Goal: Obtain resource: Download file/media

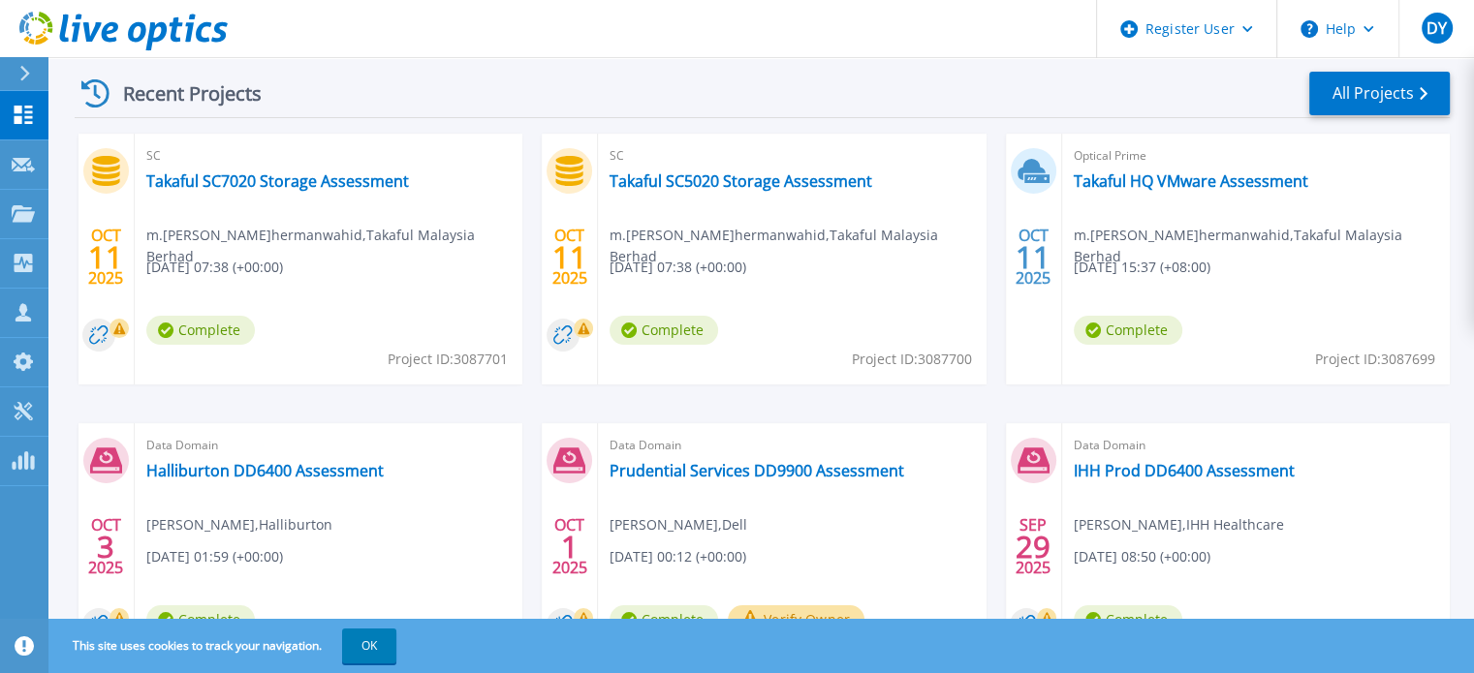
scroll to position [291, 0]
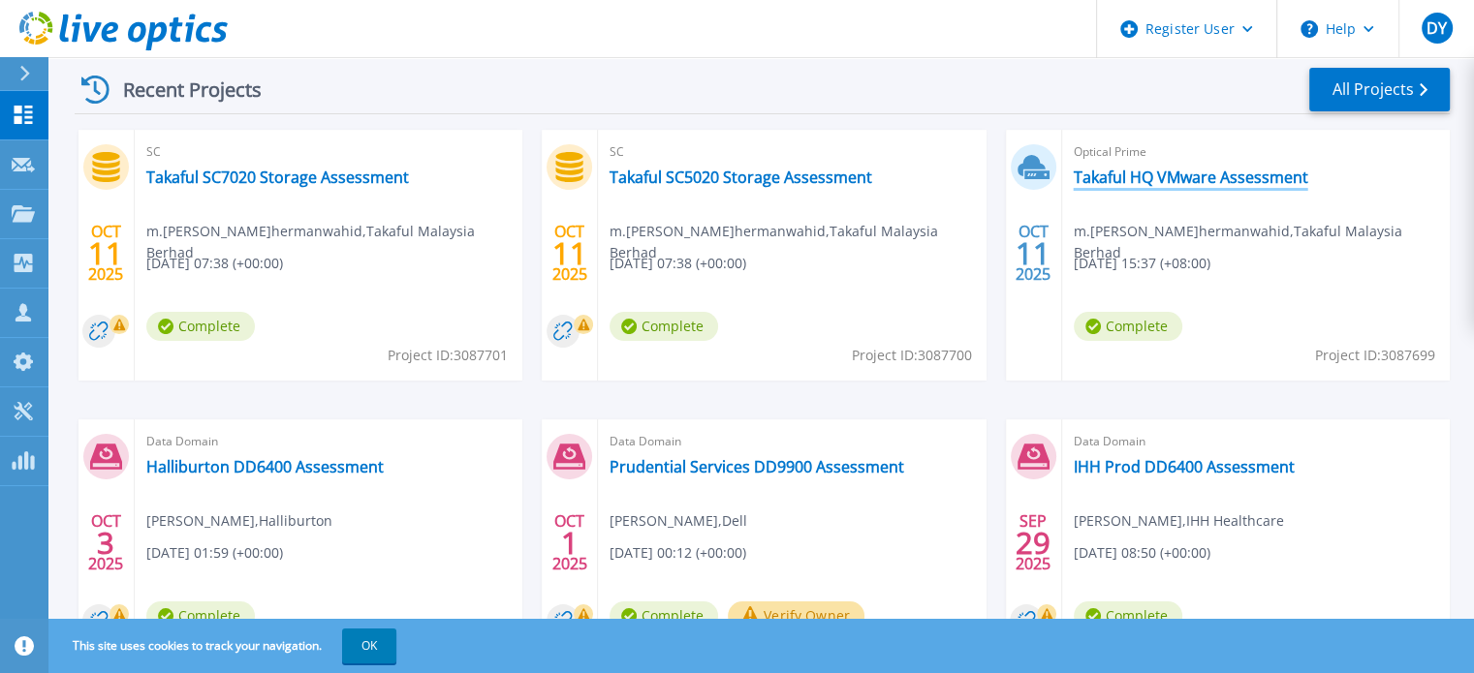
click at [1180, 181] on link "Takaful HQ VMware Assessment" at bounding box center [1191, 177] width 235 height 19
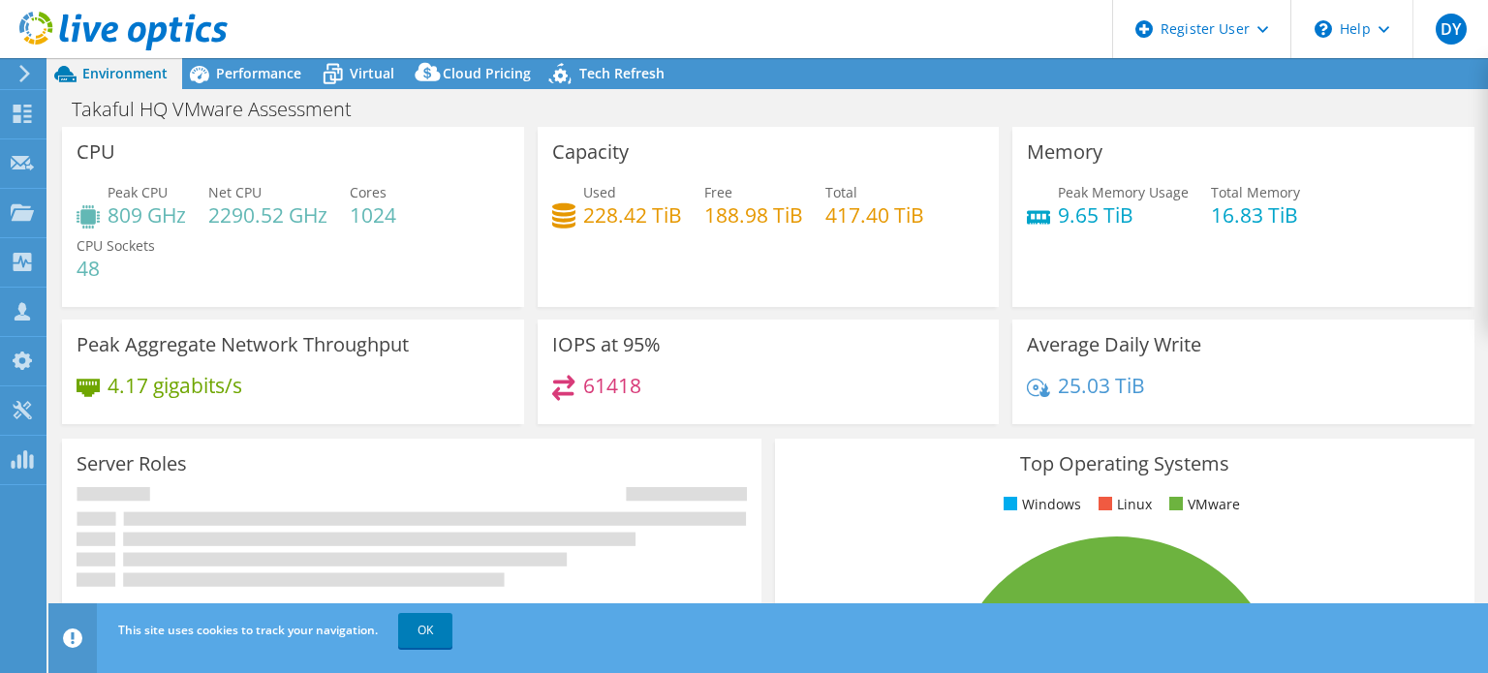
select select "USD"
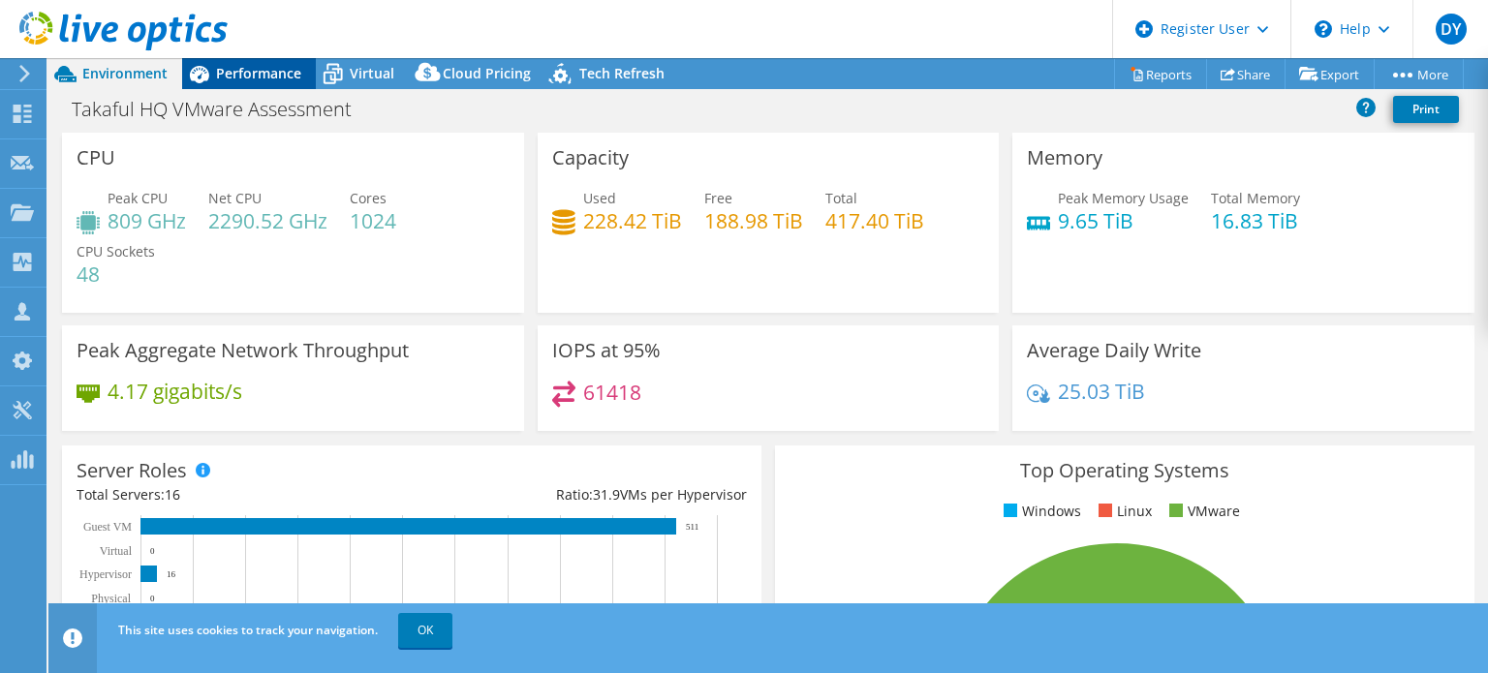
click at [251, 67] on span "Performance" at bounding box center [258, 73] width 85 height 18
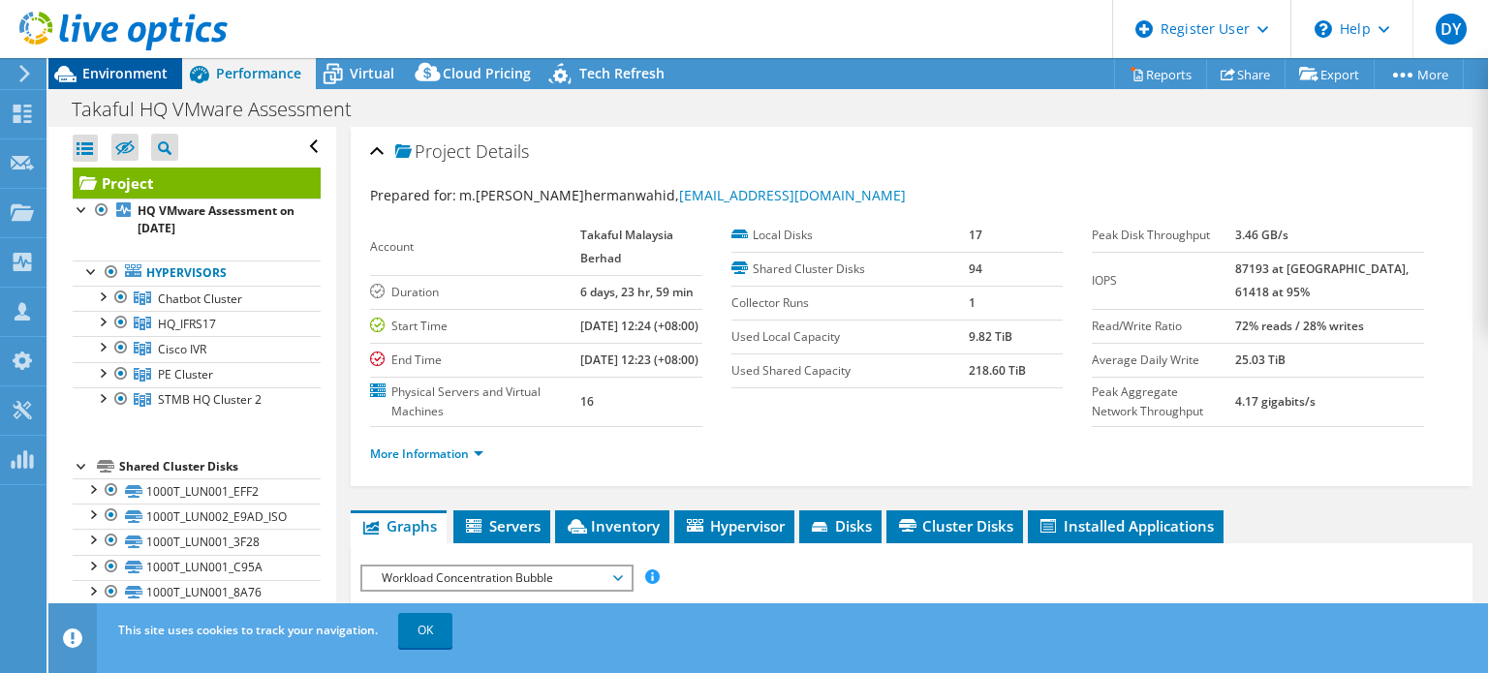
click at [155, 77] on span "Environment" at bounding box center [124, 73] width 85 height 18
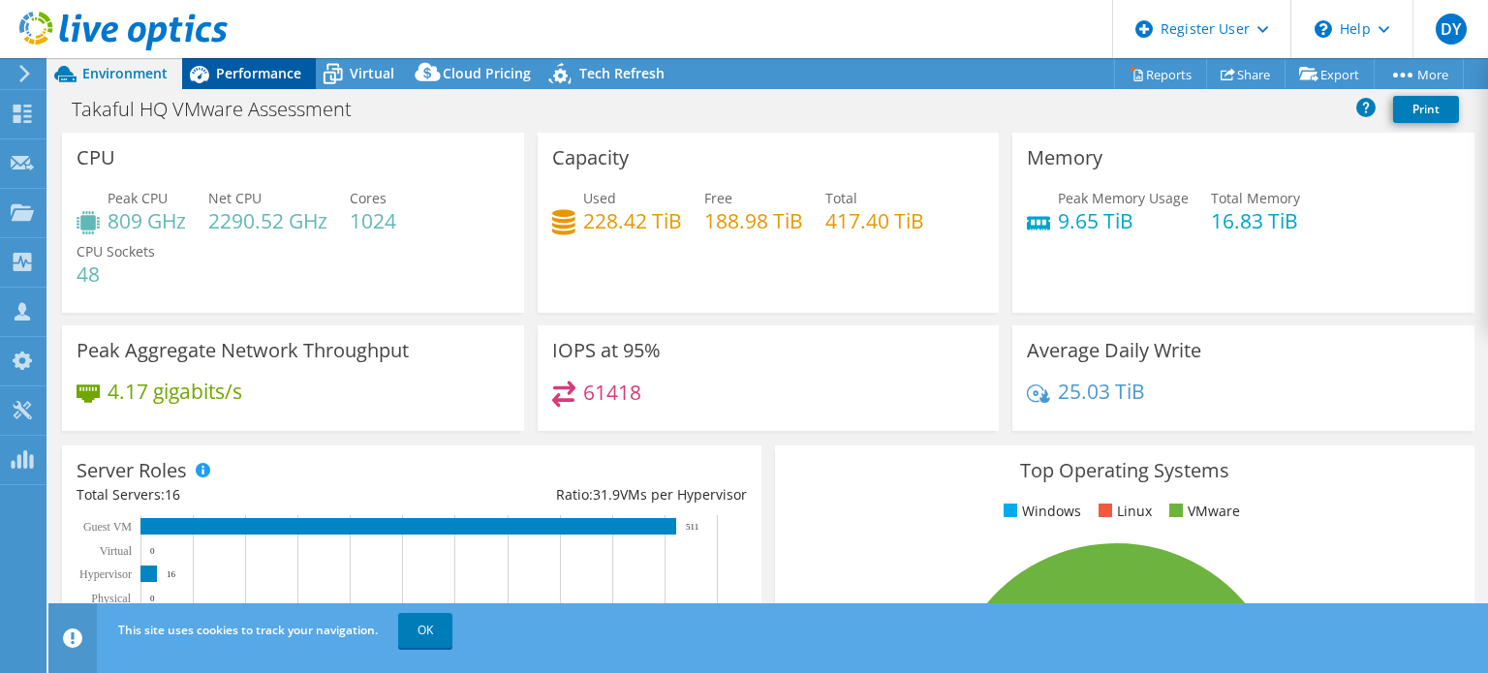
click at [265, 69] on span "Performance" at bounding box center [258, 73] width 85 height 18
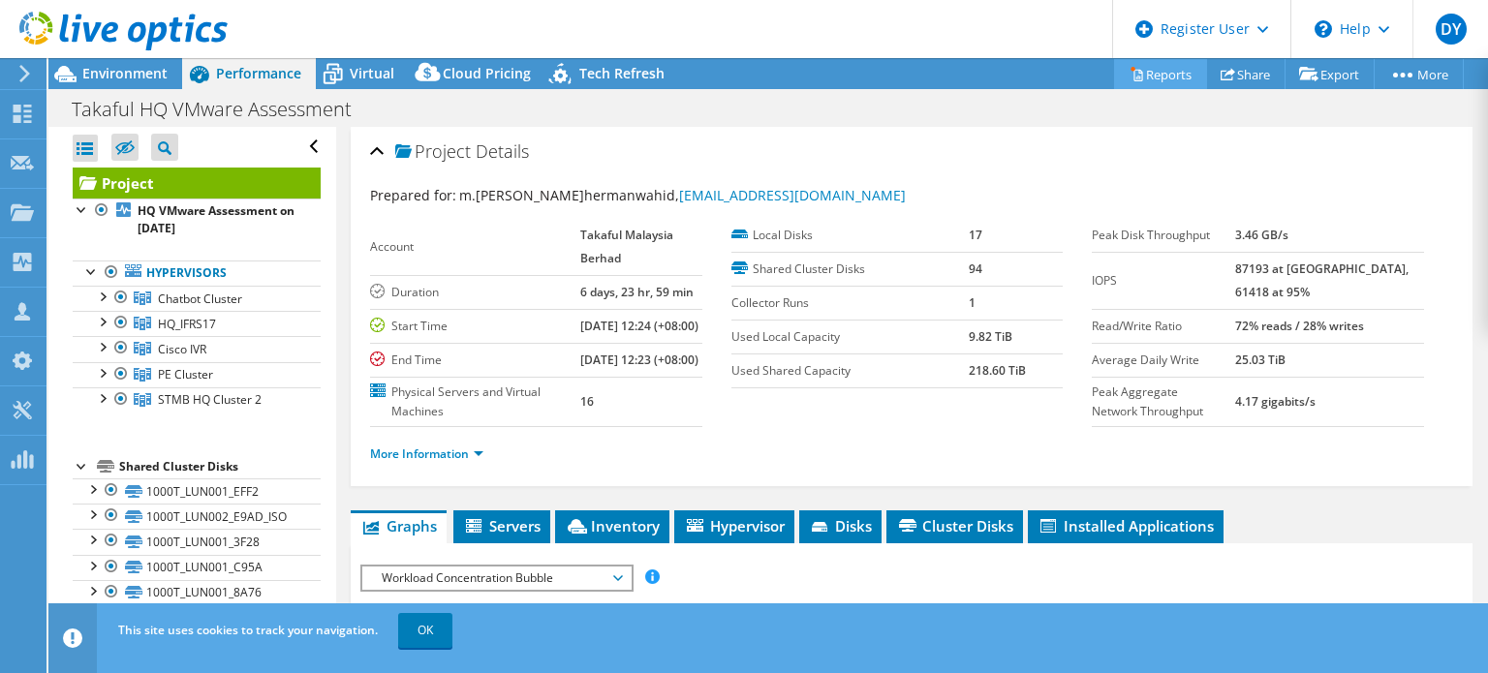
click at [1164, 69] on link "Reports" at bounding box center [1160, 74] width 93 height 30
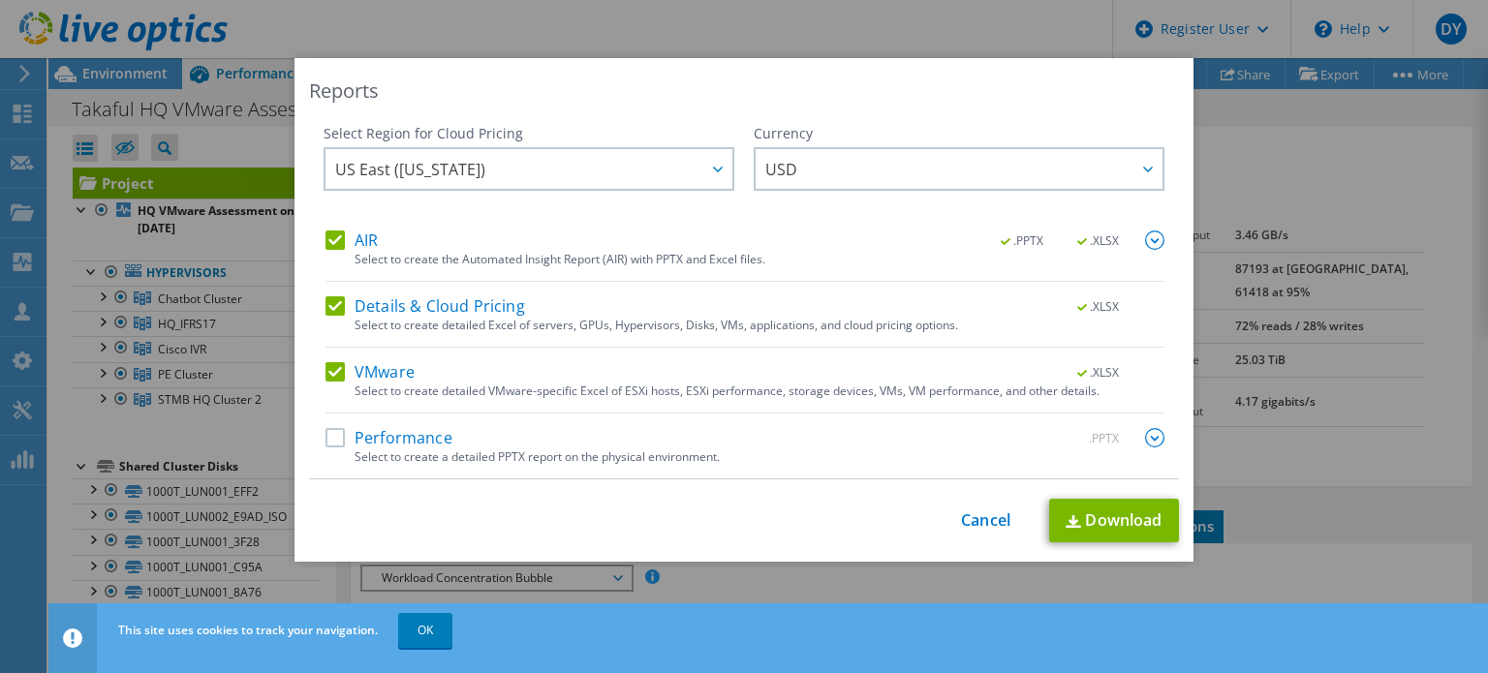
click at [362, 437] on label "Performance" at bounding box center [389, 437] width 127 height 19
click at [0, 0] on input "Performance" at bounding box center [0, 0] width 0 height 0
click at [1150, 437] on img at bounding box center [1154, 437] width 19 height 19
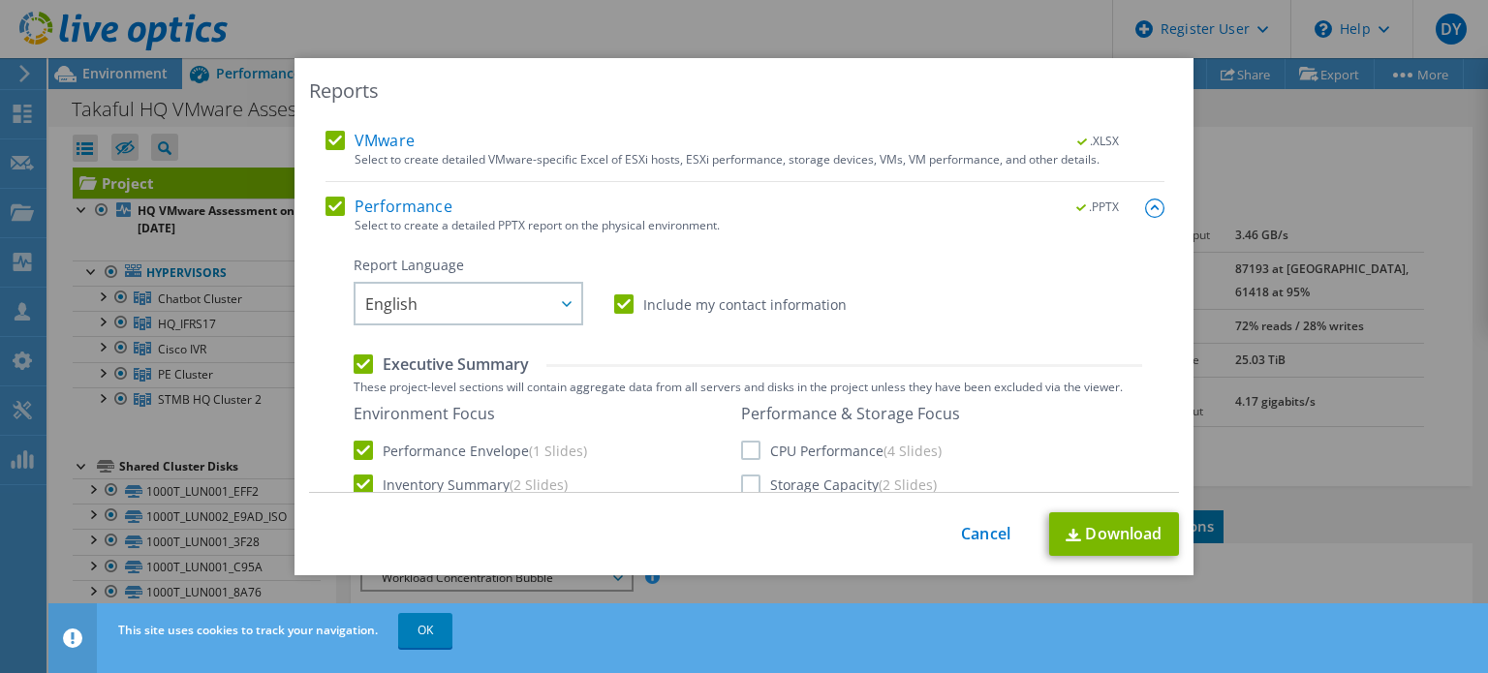
scroll to position [388, 0]
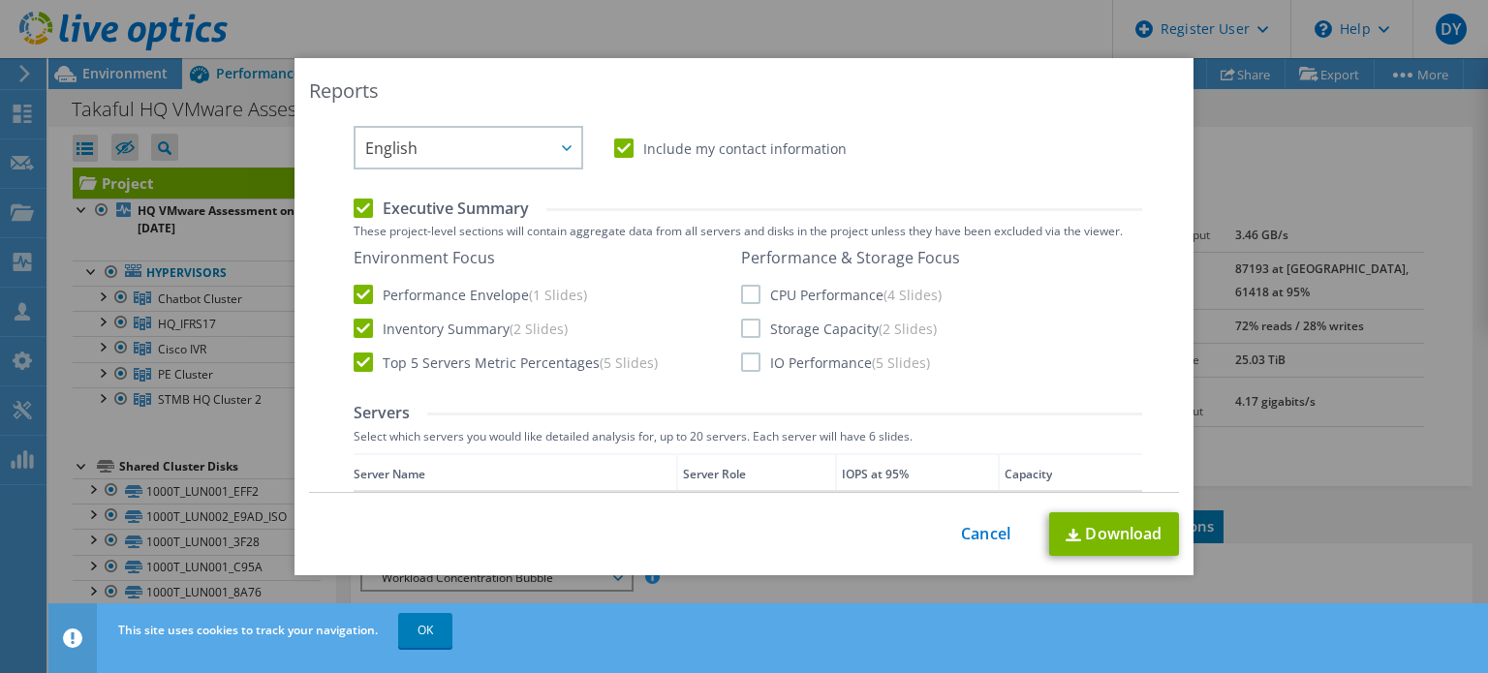
drag, startPoint x: 740, startPoint y: 293, endPoint x: 744, endPoint y: 322, distance: 29.3
click at [741, 292] on label "CPU Performance (4 Slides)" at bounding box center [841, 294] width 201 height 19
click at [0, 0] on input "CPU Performance (4 Slides)" at bounding box center [0, 0] width 0 height 0
click at [744, 329] on label "Storage Capacity (2 Slides)" at bounding box center [839, 328] width 196 height 19
click at [0, 0] on input "Storage Capacity (2 Slides)" at bounding box center [0, 0] width 0 height 0
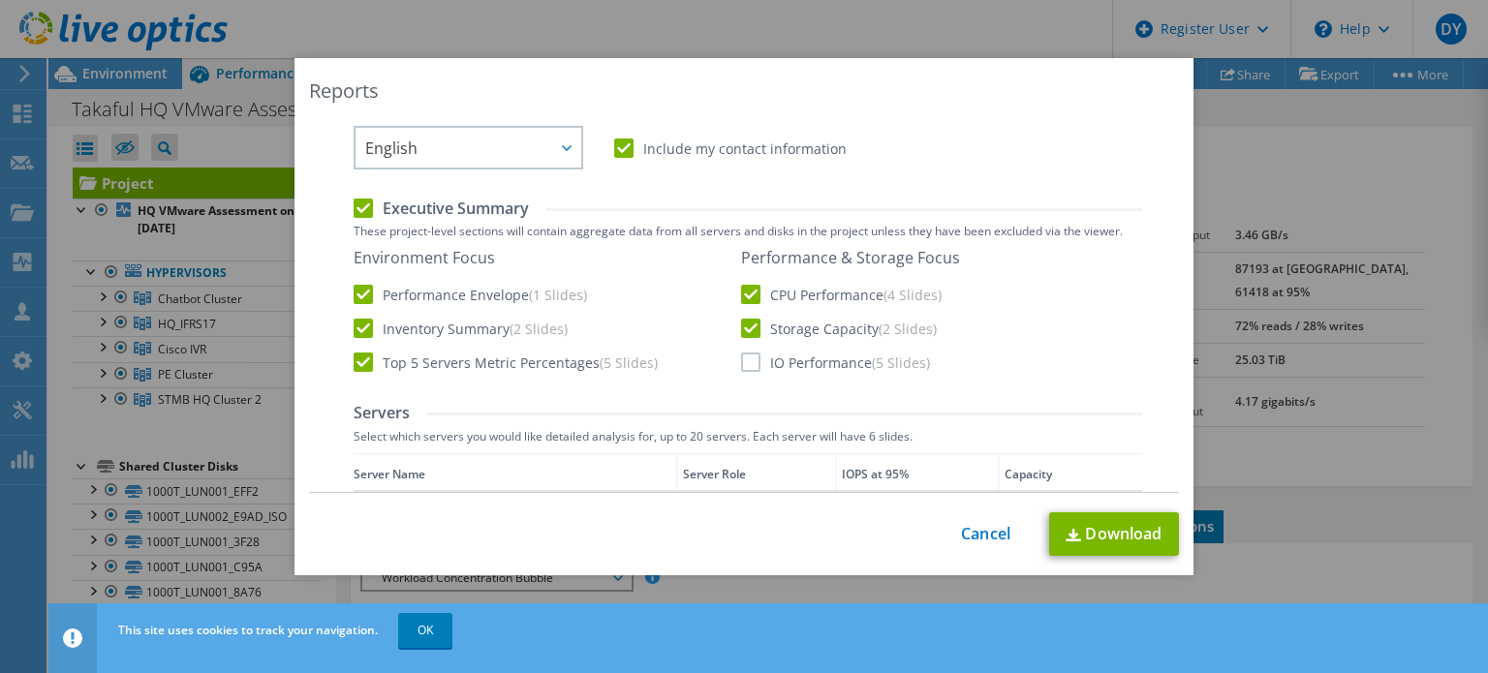
click at [741, 360] on label "IO Performance (5 Slides)" at bounding box center [835, 362] width 189 height 19
click at [0, 0] on input "IO Performance (5 Slides)" at bounding box center [0, 0] width 0 height 0
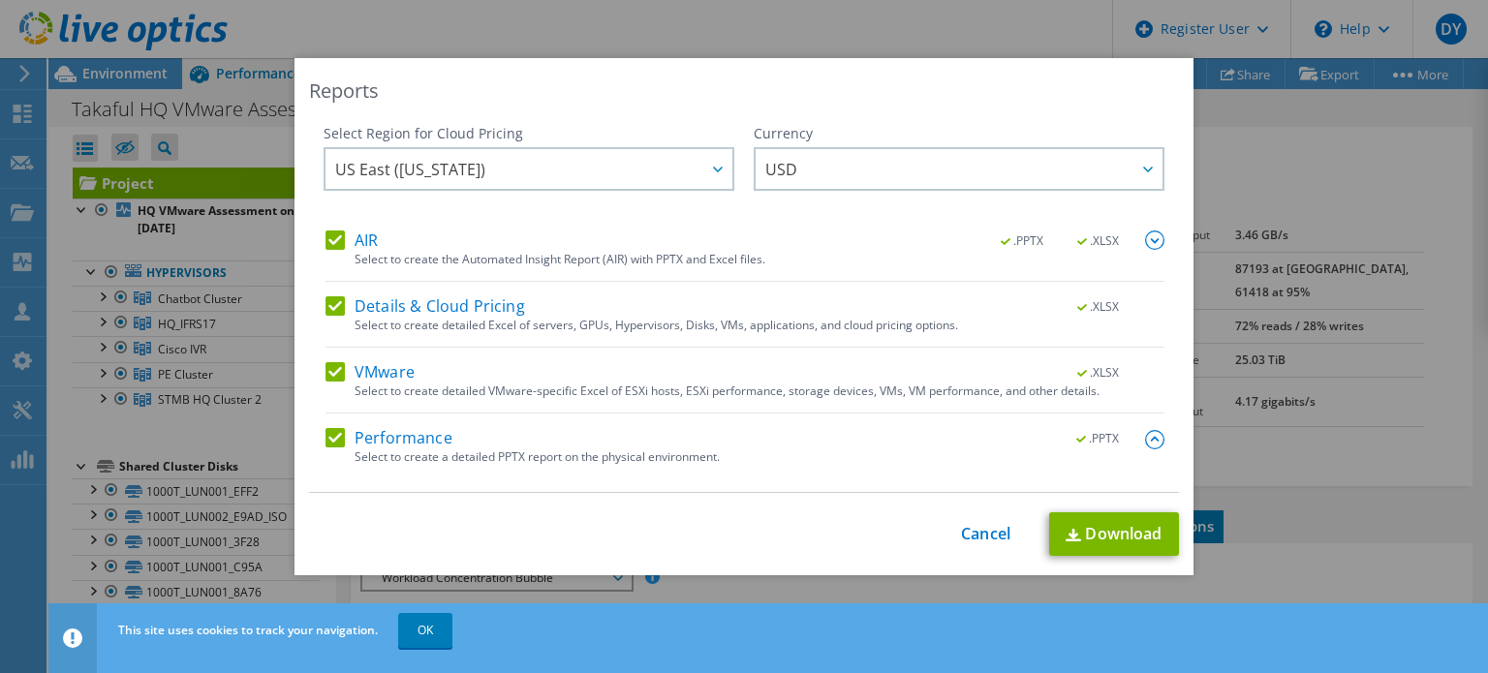
click at [1145, 234] on img at bounding box center [1154, 240] width 19 height 19
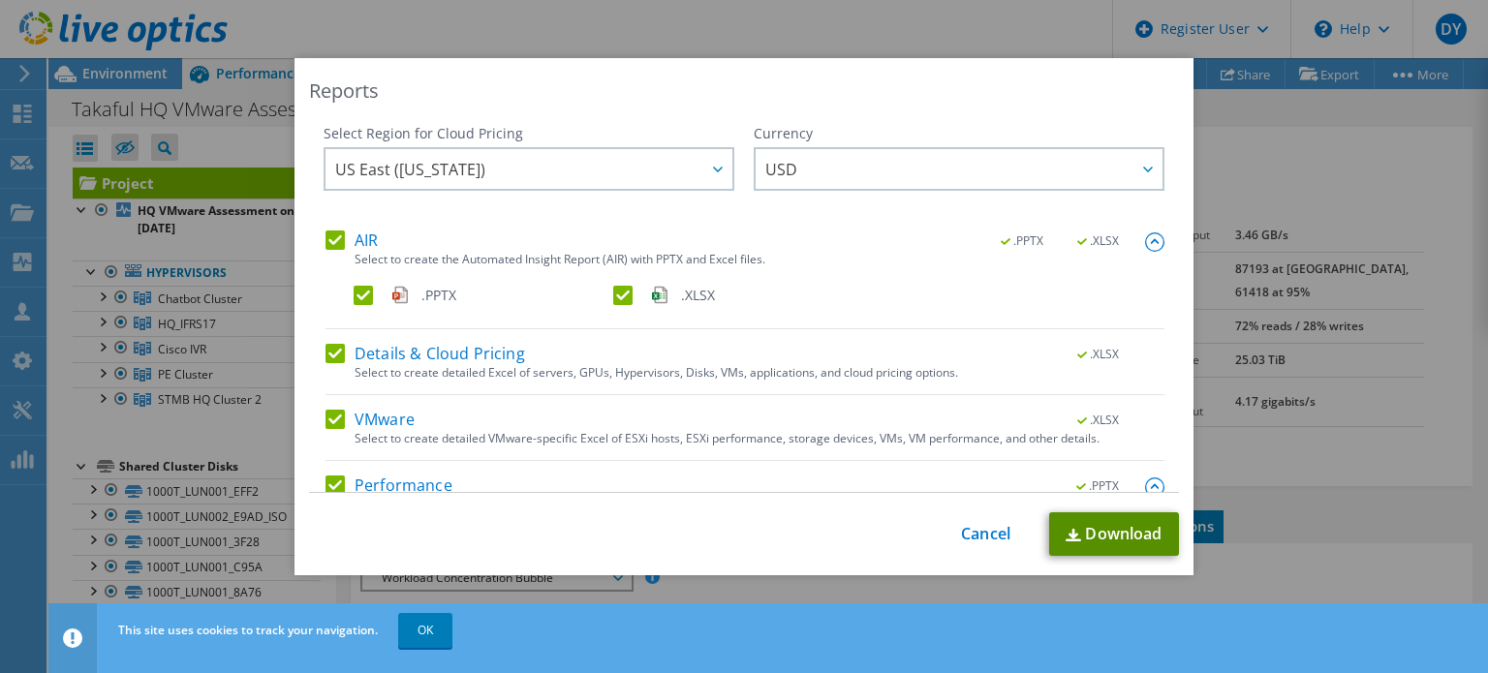
click at [1101, 536] on link "Download" at bounding box center [1114, 535] width 130 height 44
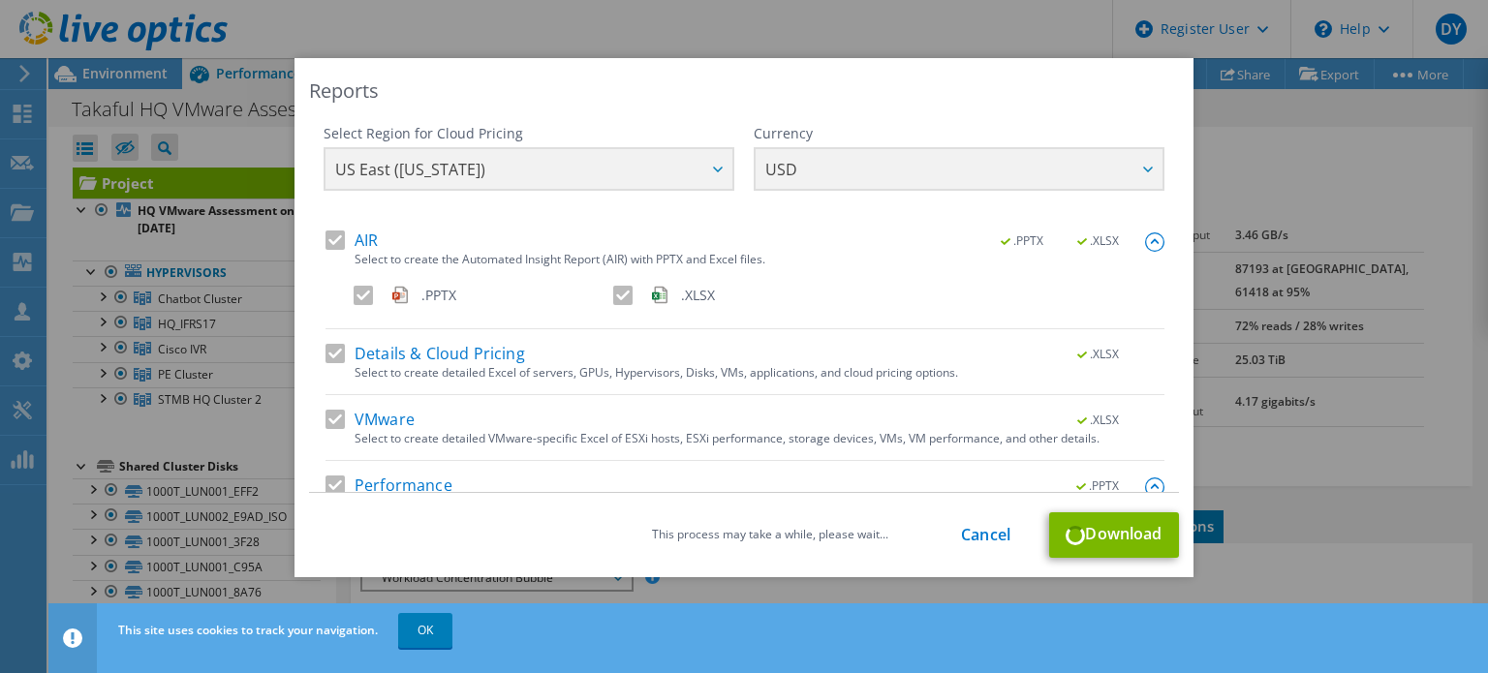
click at [950, 180] on div "Select Region for Cloud Pricing Asia Pacific ([GEOGRAPHIC_DATA]) [GEOGRAPHIC_DA…" at bounding box center [744, 177] width 841 height 107
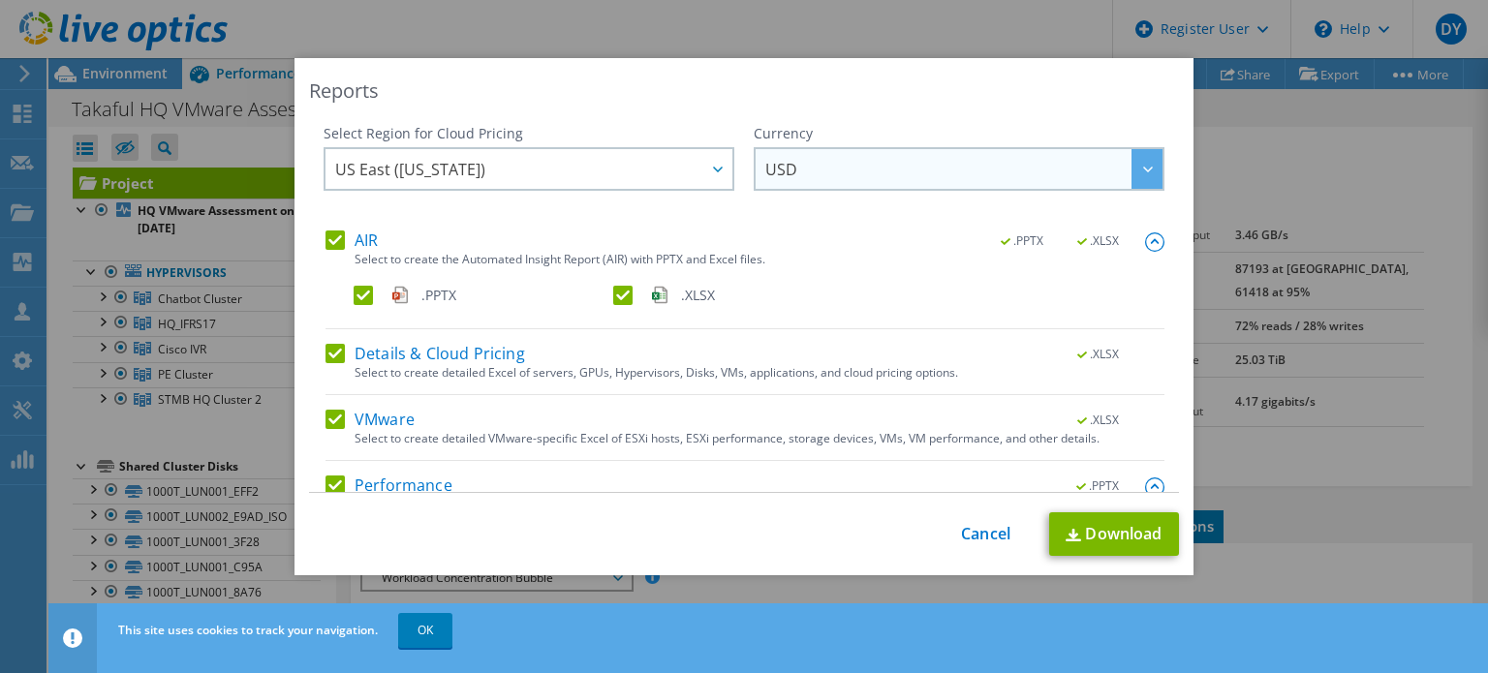
click at [1134, 170] on div at bounding box center [1147, 169] width 31 height 40
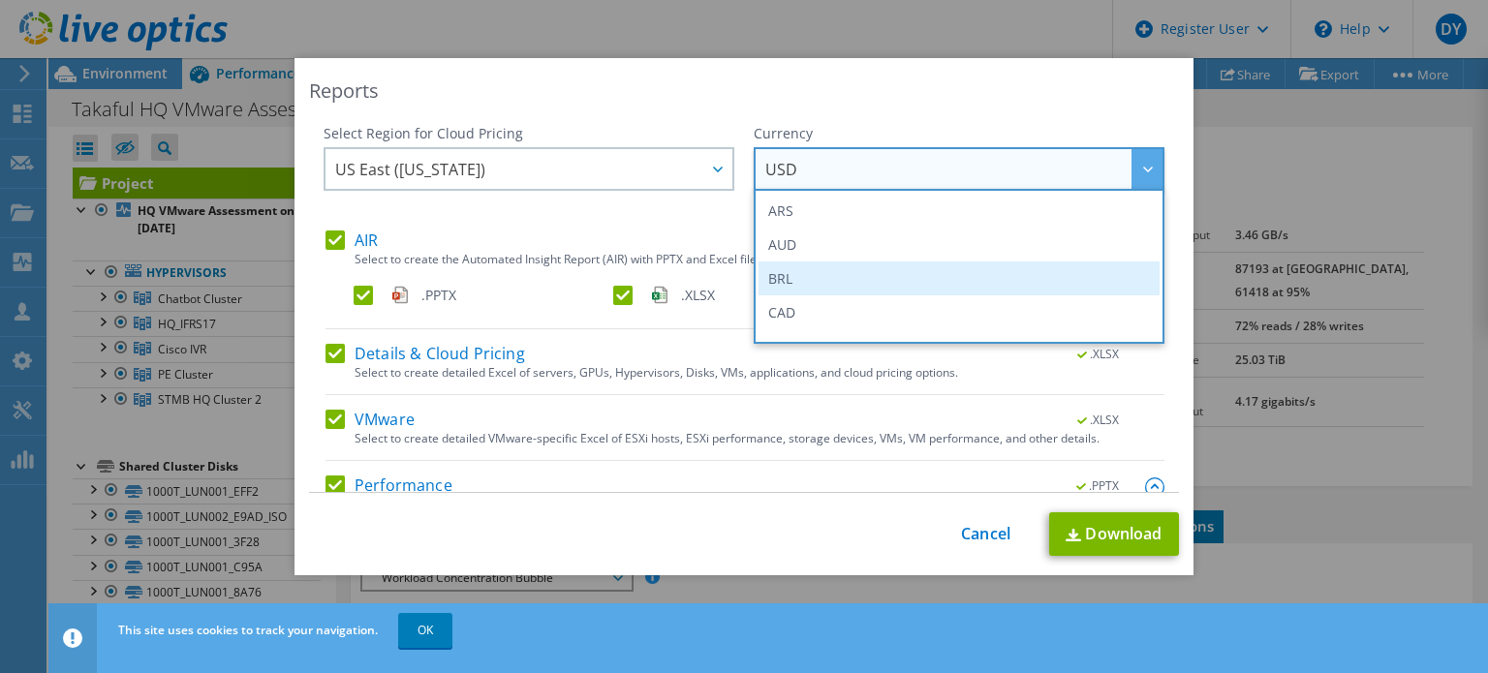
scroll to position [388, 0]
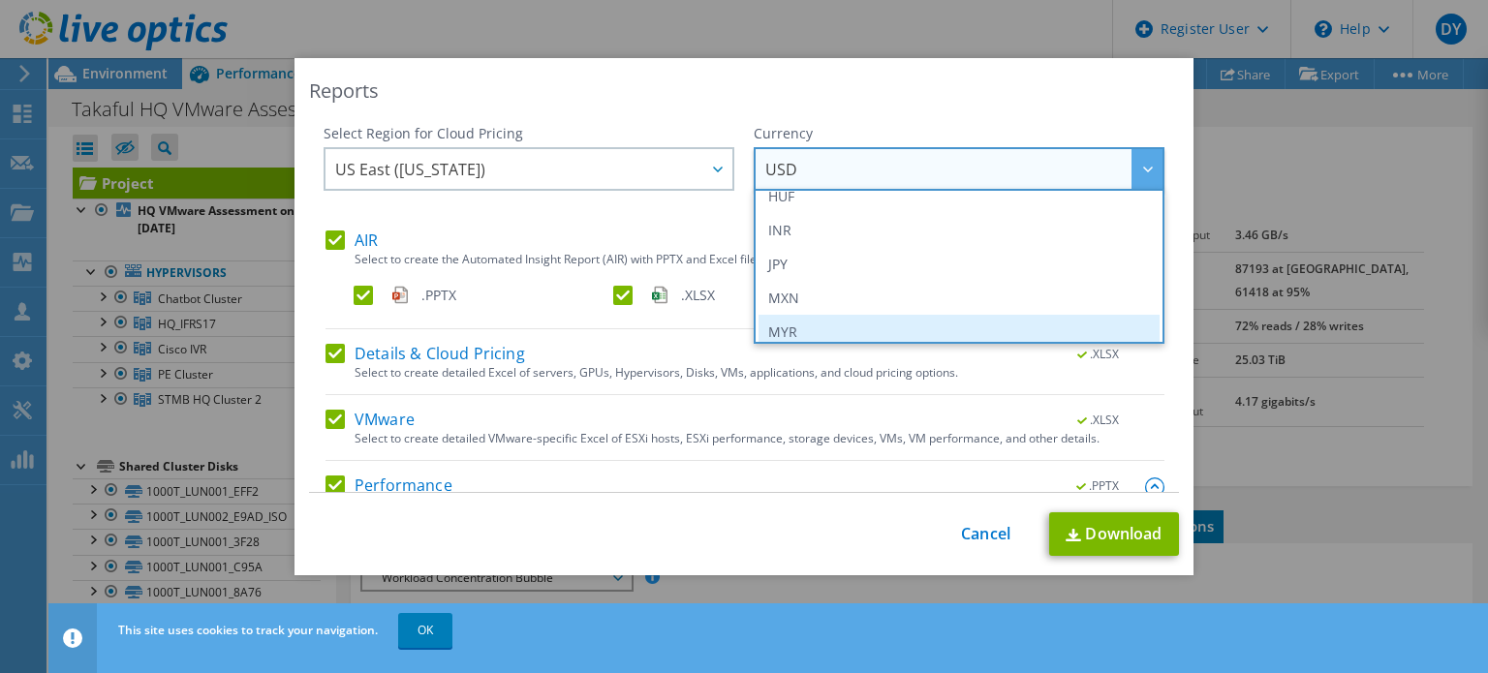
click at [919, 327] on li "MYR" at bounding box center [959, 332] width 401 height 34
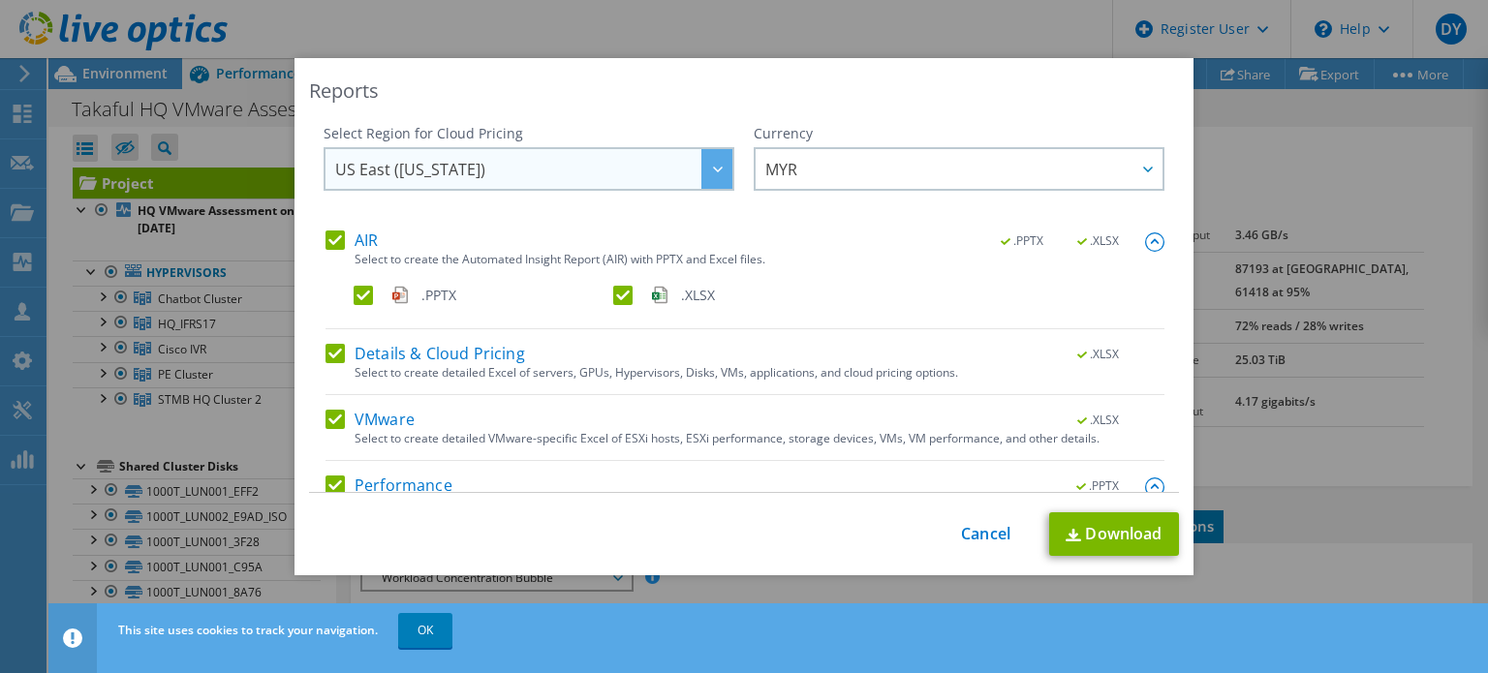
click at [702, 173] on div at bounding box center [717, 169] width 31 height 40
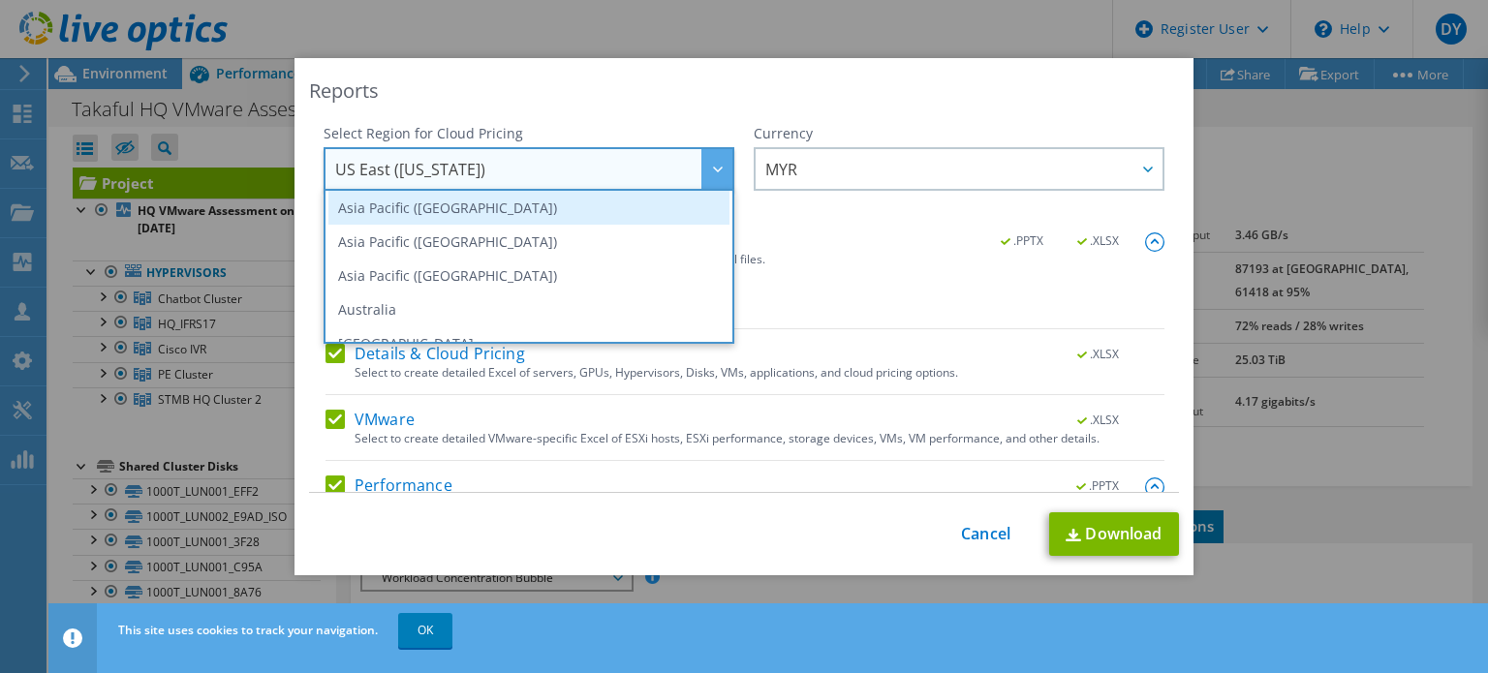
scroll to position [97, 0]
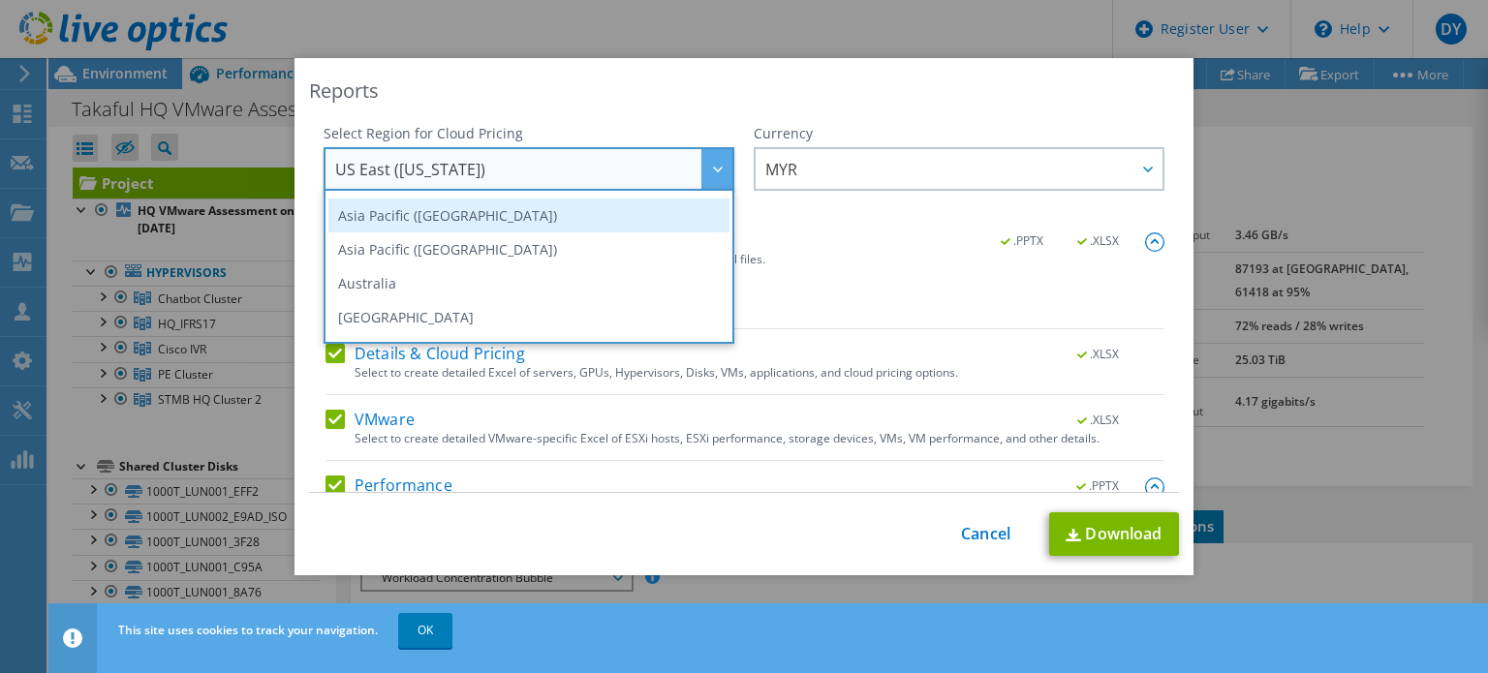
click at [638, 220] on li "Asia Pacific ([GEOGRAPHIC_DATA])" at bounding box center [528, 216] width 401 height 34
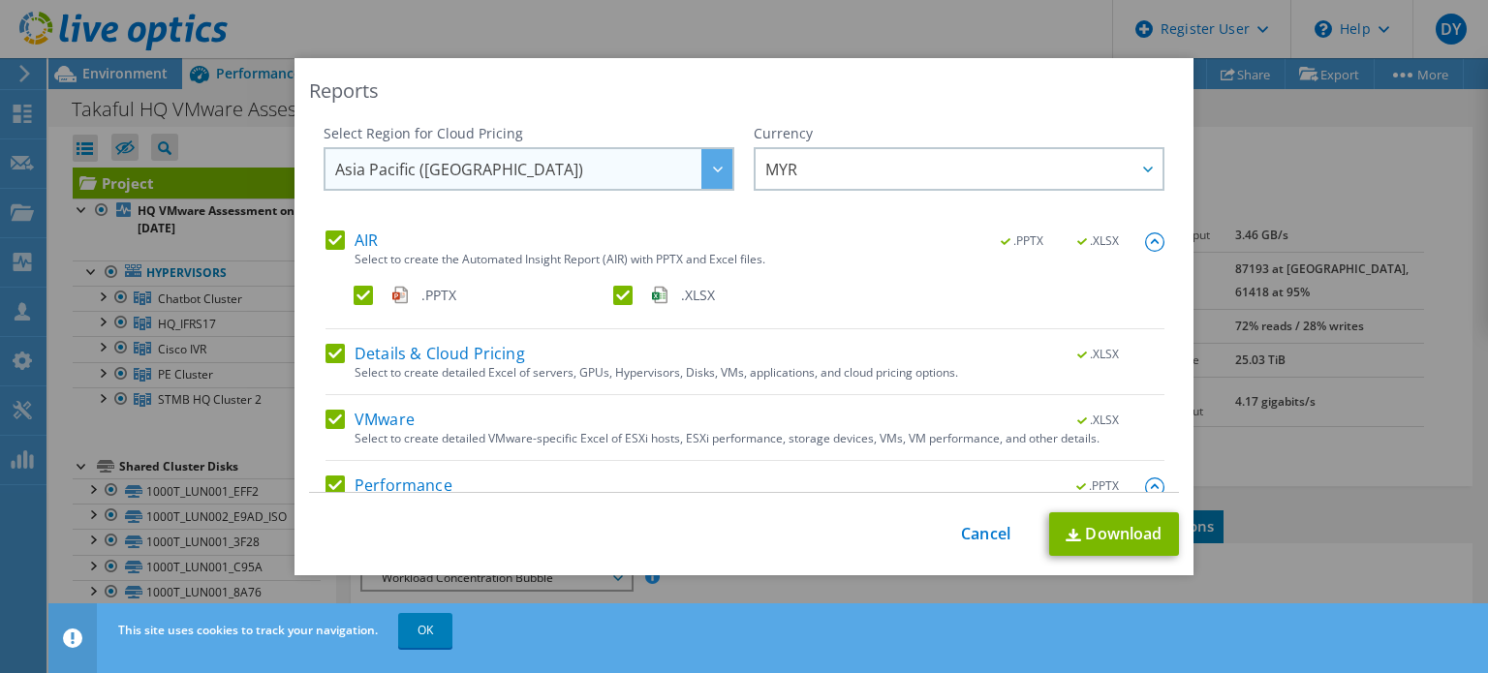
click at [703, 164] on div at bounding box center [717, 169] width 31 height 40
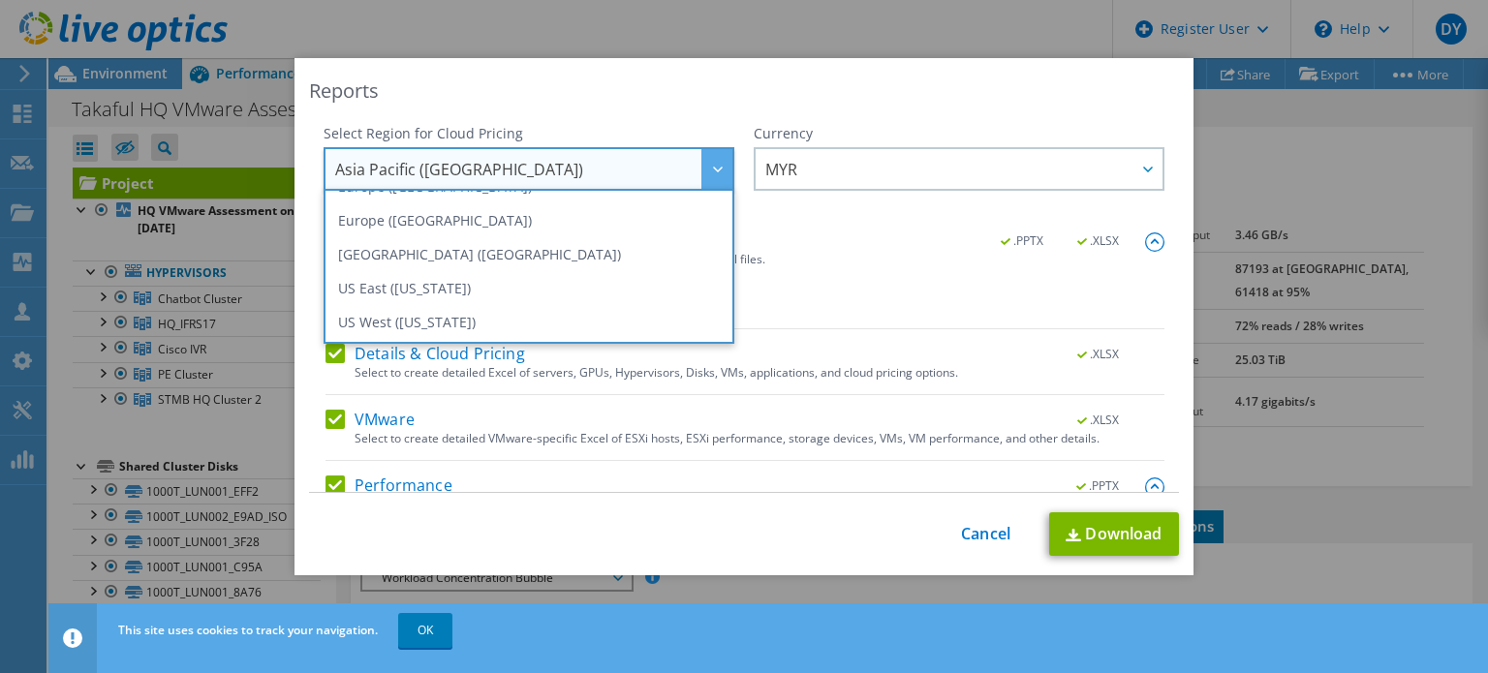
click at [779, 116] on div "Reports Select Region for Cloud Pricing Asia Pacific ([GEOGRAPHIC_DATA]) [GEOGR…" at bounding box center [744, 316] width 899 height 517
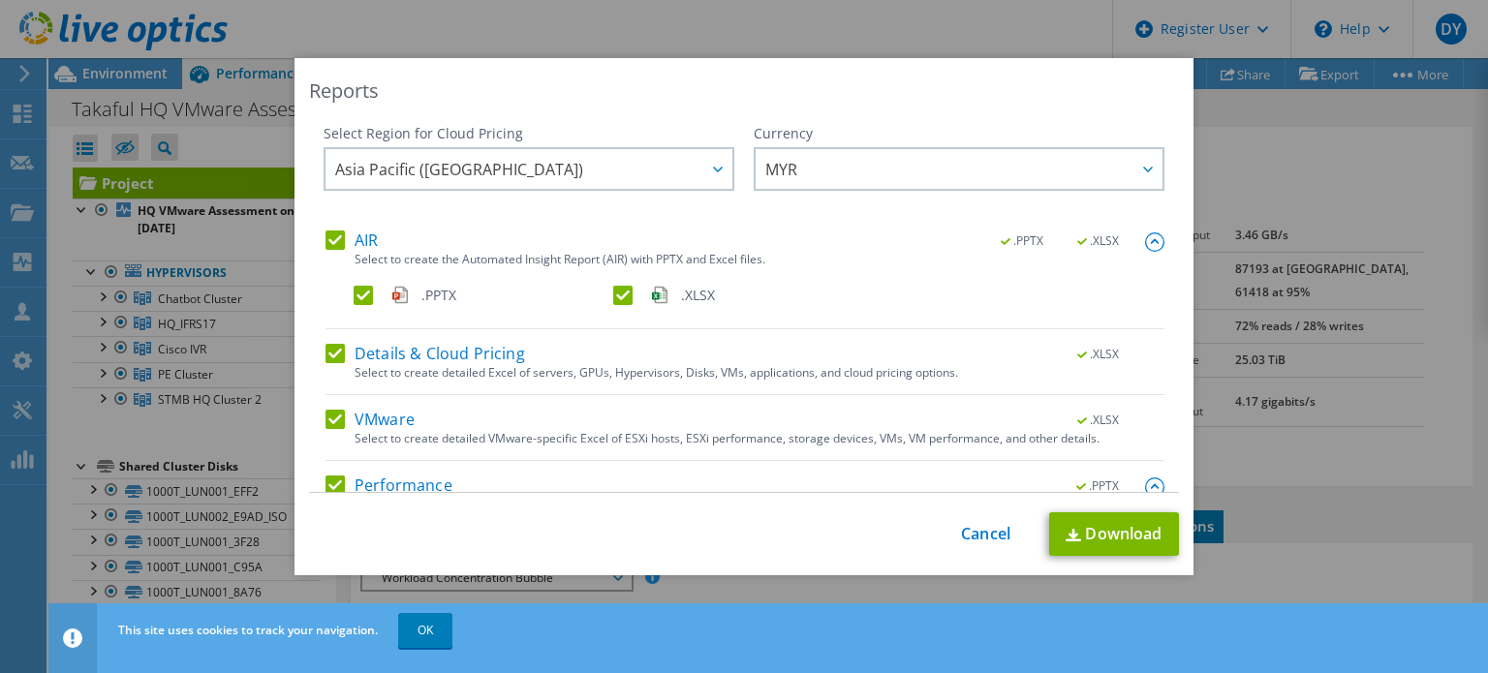
scroll to position [261, 0]
click at [1108, 546] on link "Download" at bounding box center [1114, 535] width 130 height 44
